Goal: Information Seeking & Learning: Learn about a topic

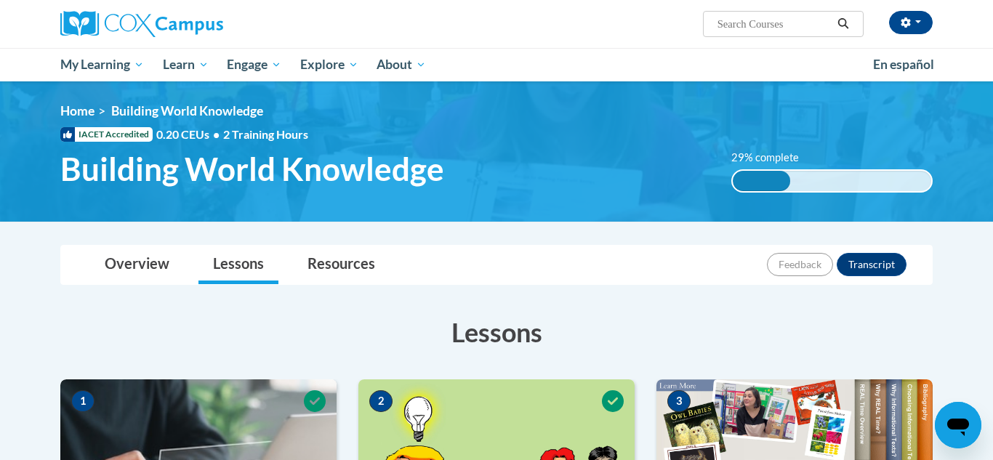
click at [615, 347] on h3 "Lessons" at bounding box center [496, 332] width 872 height 36
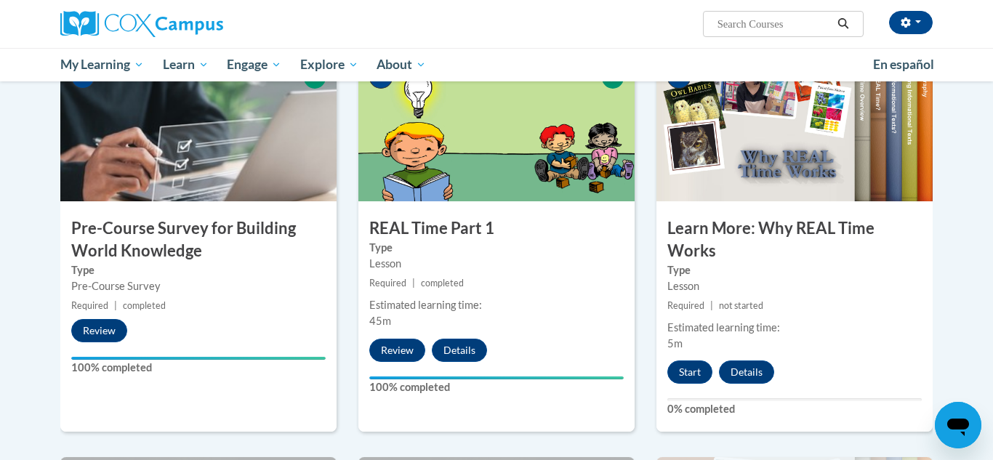
scroll to position [328, 0]
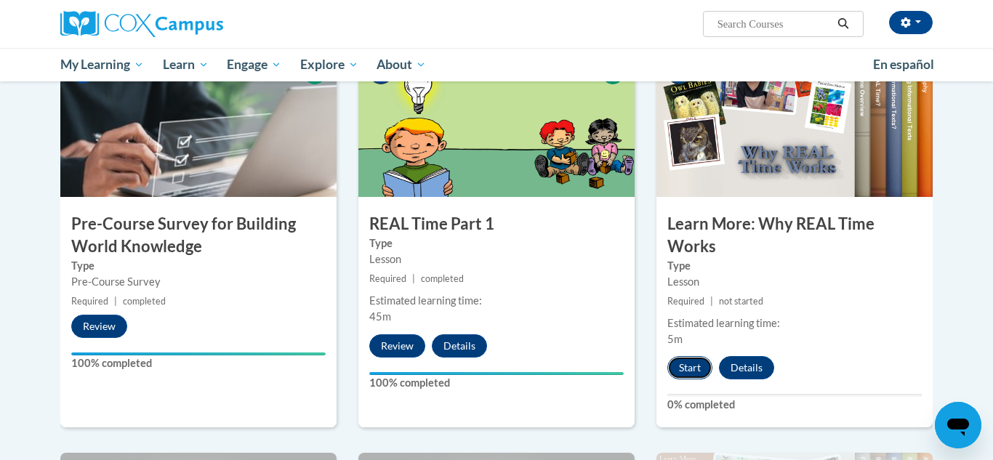
click at [695, 376] on button "Start" at bounding box center [689, 367] width 45 height 23
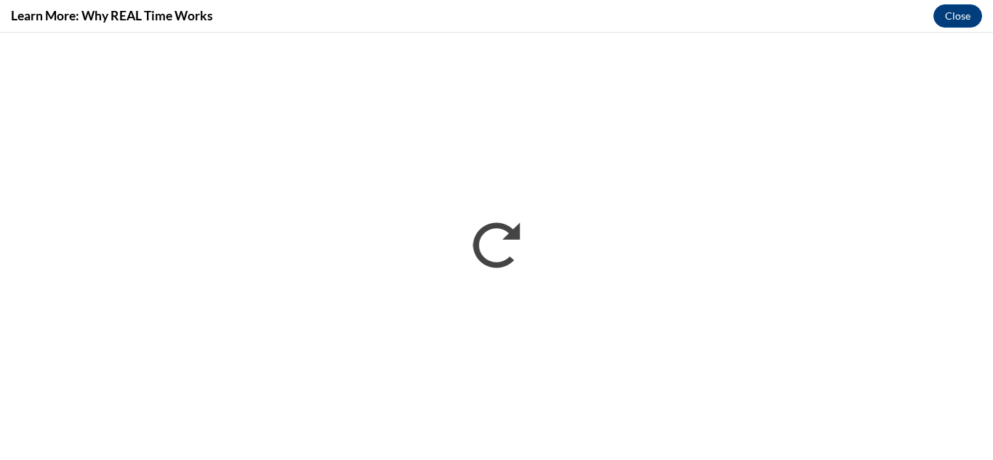
scroll to position [0, 0]
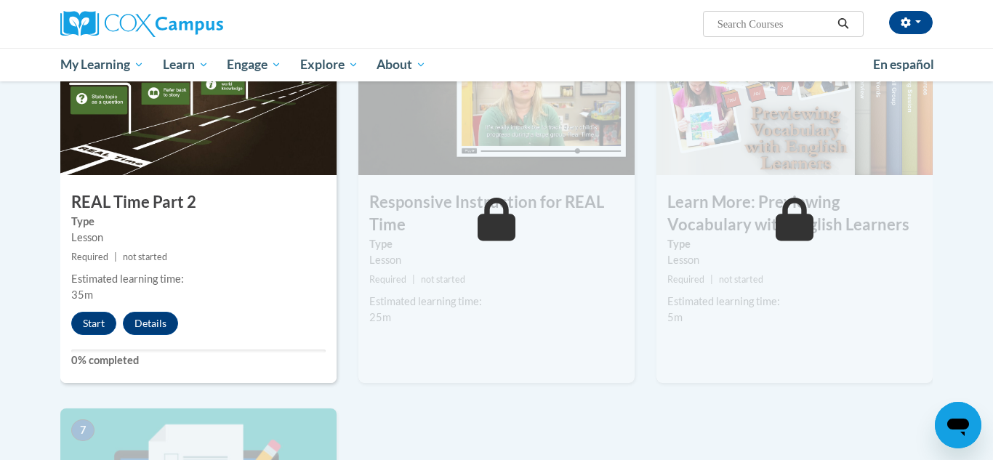
scroll to position [754, 0]
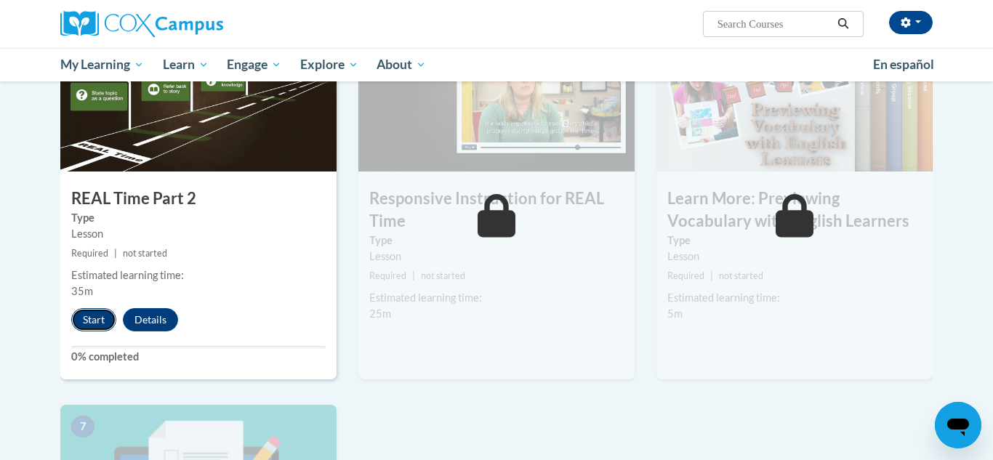
click at [99, 321] on button "Start" at bounding box center [93, 319] width 45 height 23
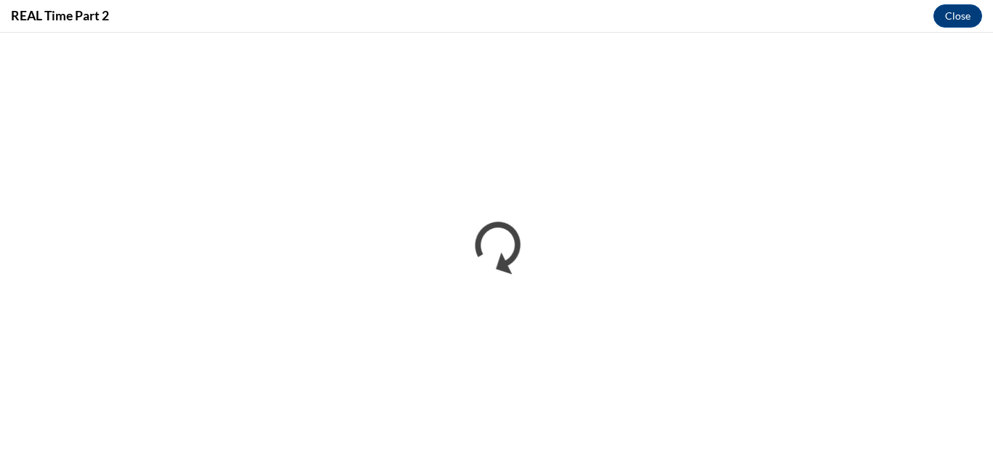
scroll to position [0, 0]
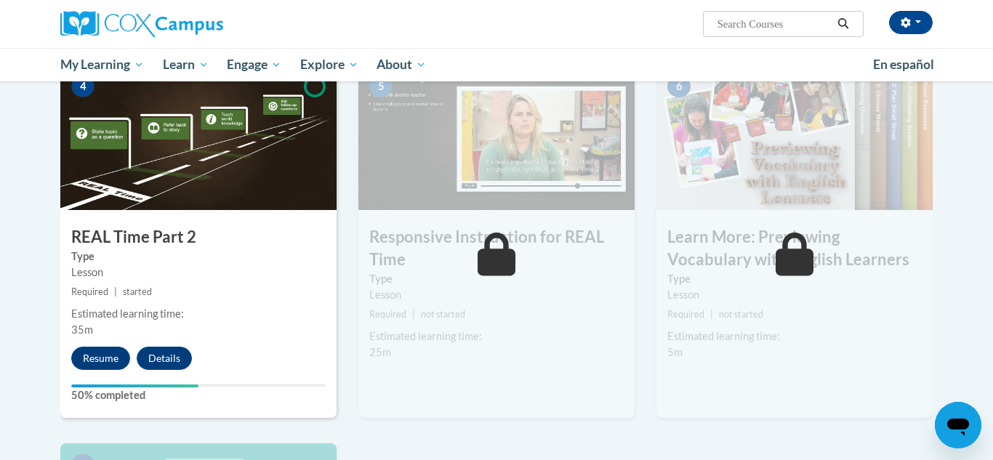
scroll to position [713, 0]
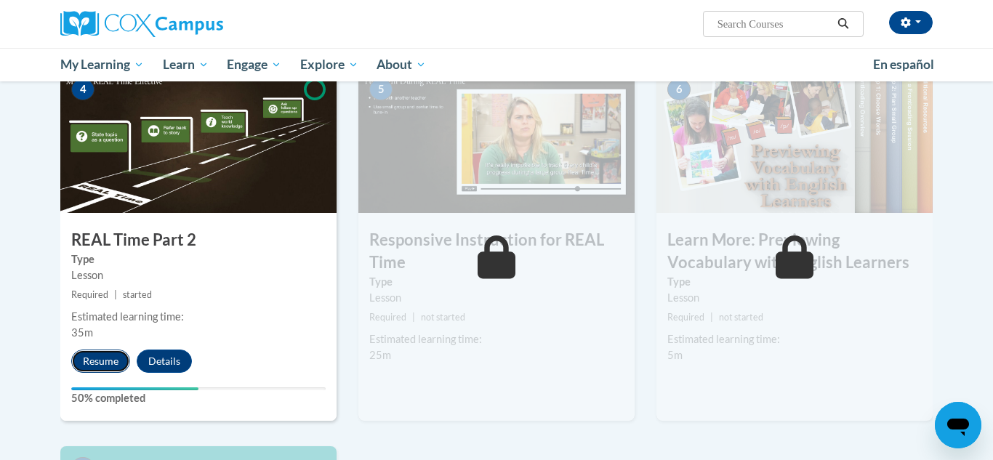
click at [108, 364] on button "Resume" at bounding box center [100, 361] width 59 height 23
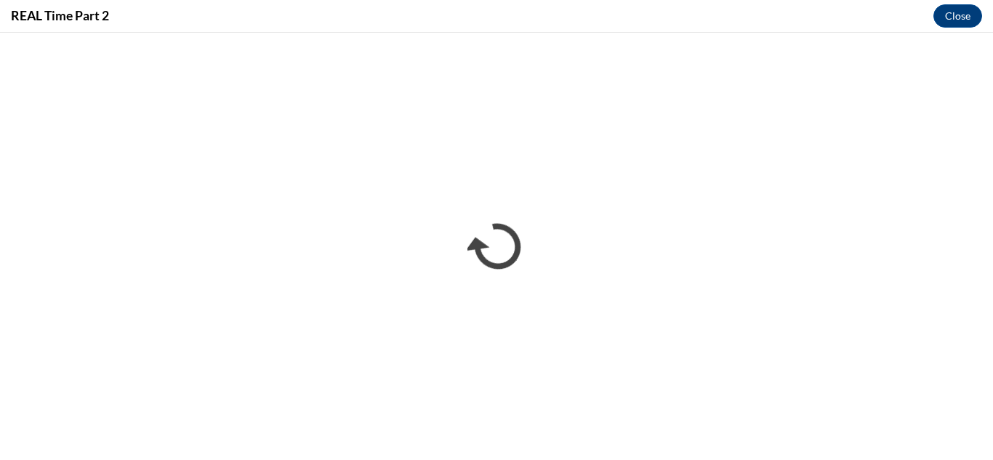
scroll to position [0, 0]
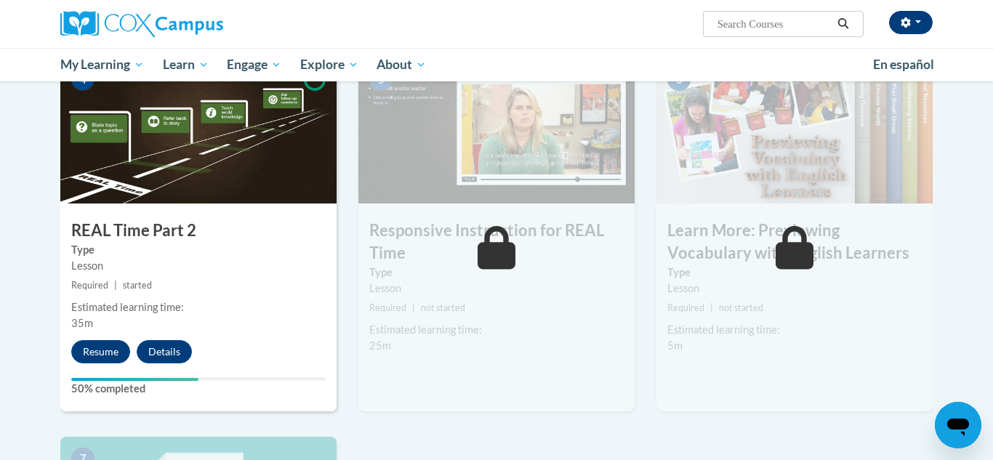
scroll to position [699, 0]
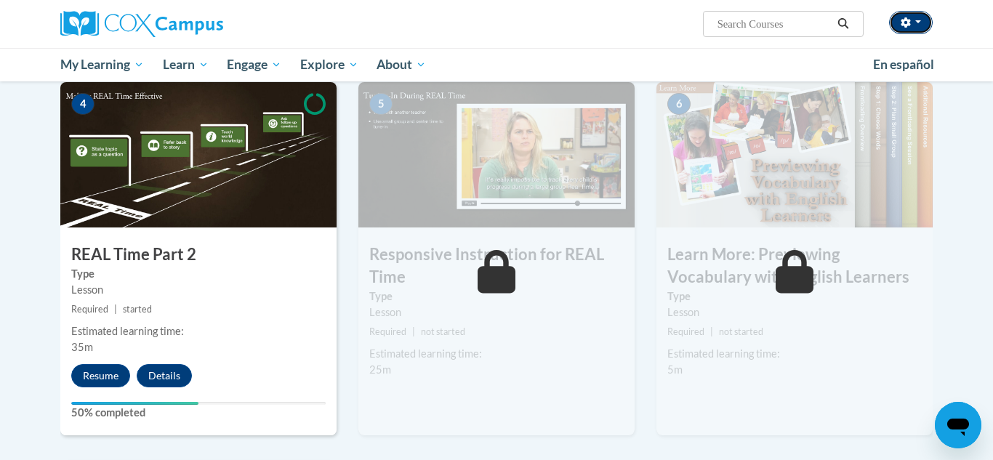
click at [918, 22] on span "button" at bounding box center [918, 21] width 6 height 3
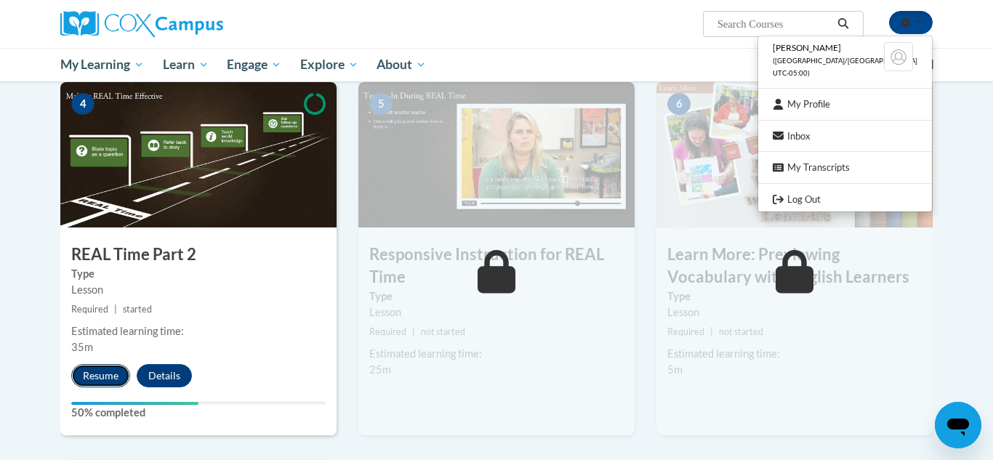
click at [92, 380] on button "Resume" at bounding box center [100, 375] width 59 height 23
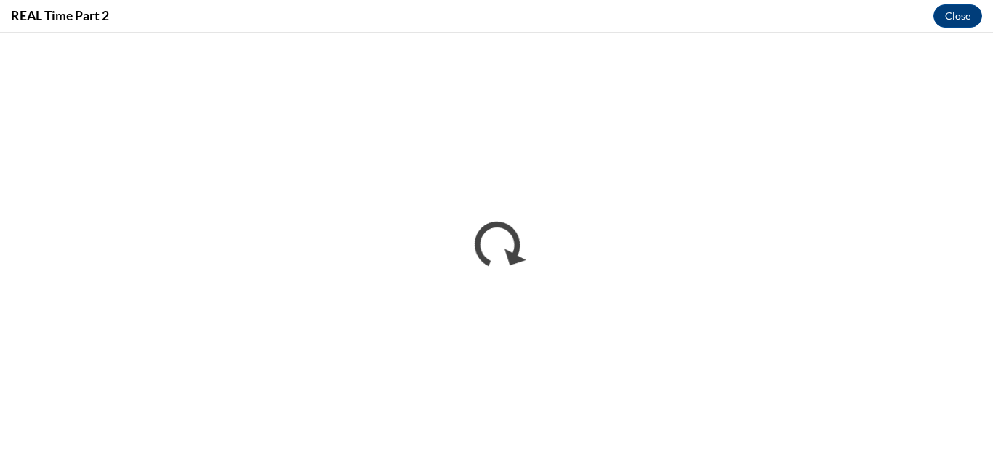
scroll to position [0, 0]
click at [958, 17] on button "Close" at bounding box center [957, 15] width 49 height 23
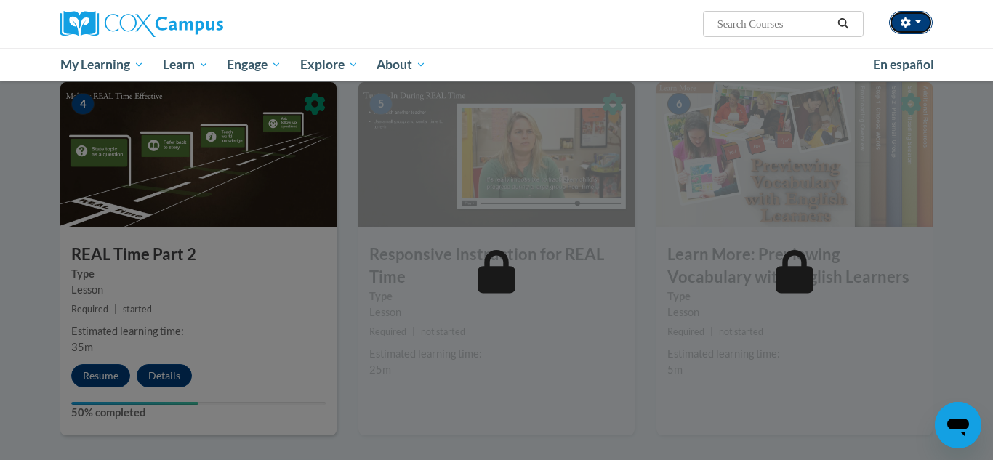
click at [911, 28] on button "button" at bounding box center [911, 22] width 44 height 23
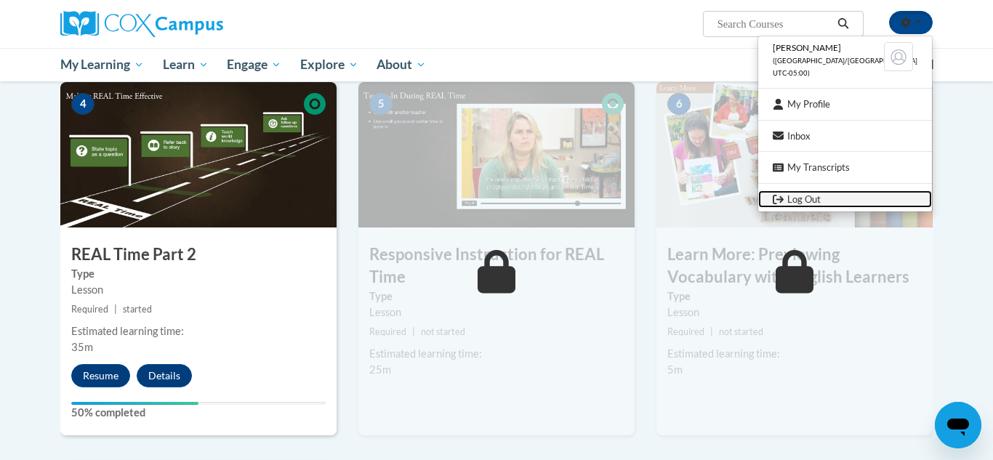
click at [876, 194] on link "Log Out" at bounding box center [845, 199] width 174 height 18
